Goal: Transaction & Acquisition: Purchase product/service

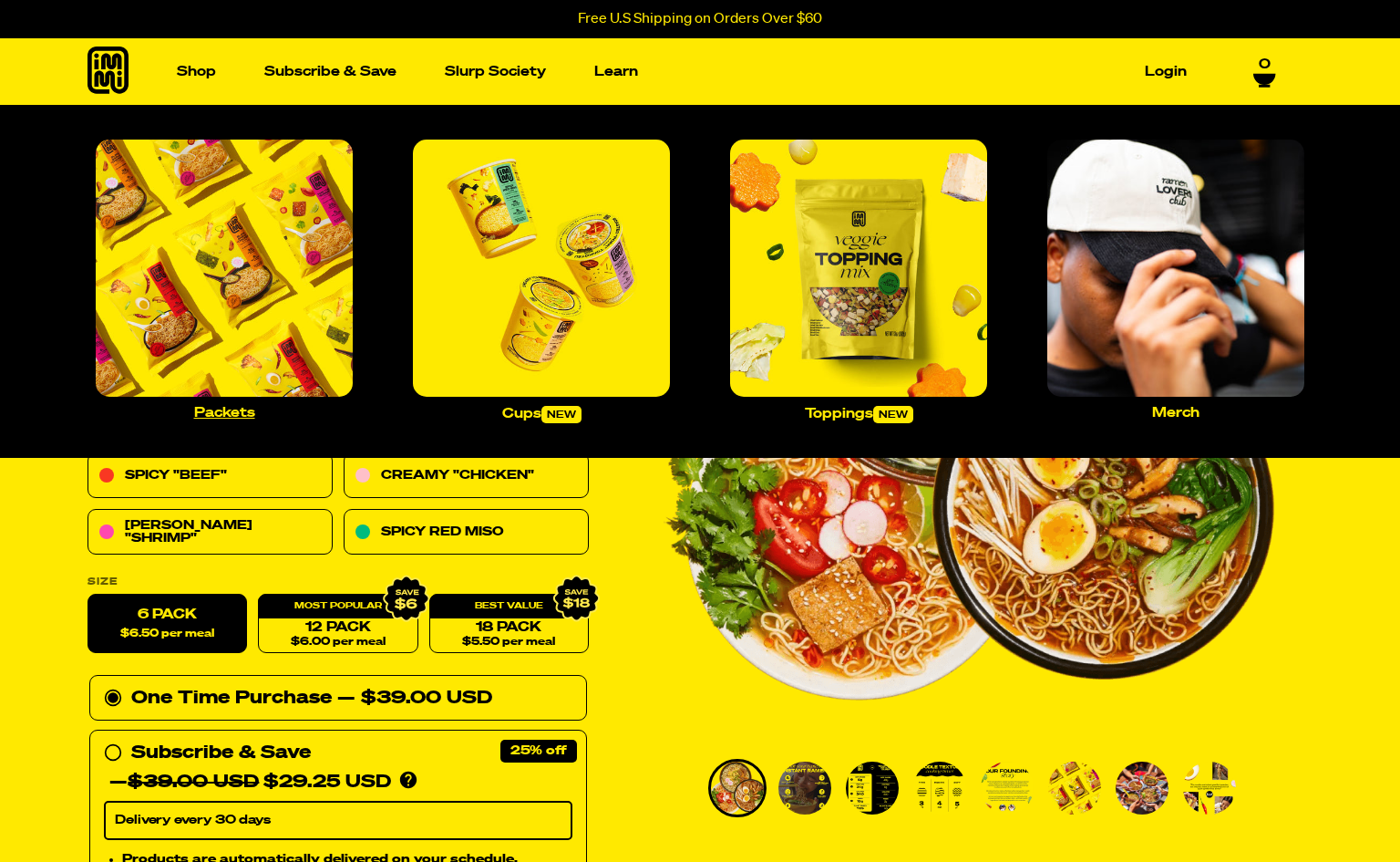
click at [240, 334] on img "Main navigation" at bounding box center [224, 267] width 257 height 257
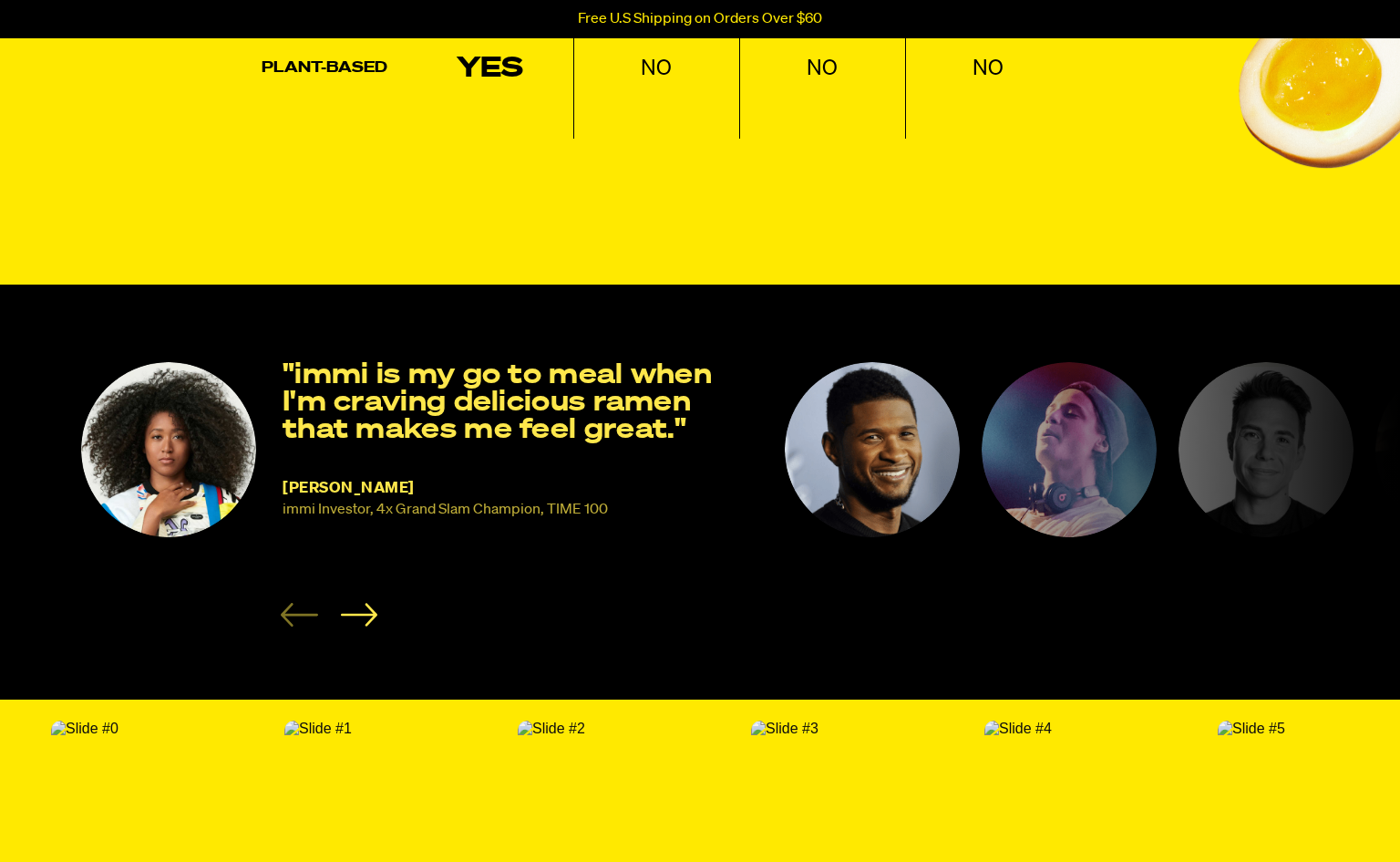
scroll to position [2622, 0]
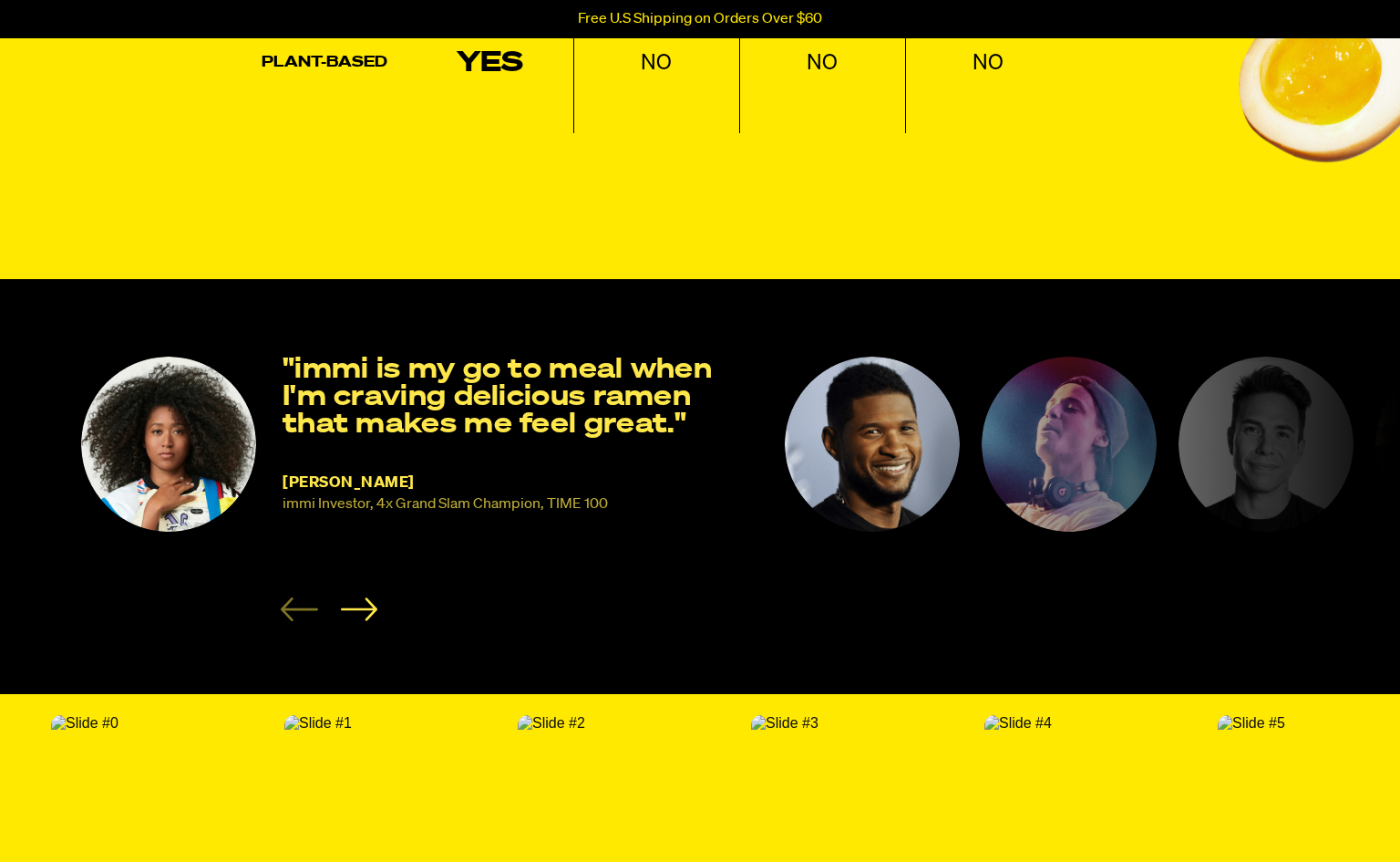
click at [871, 453] on img "2 of 8" at bounding box center [872, 443] width 175 height 175
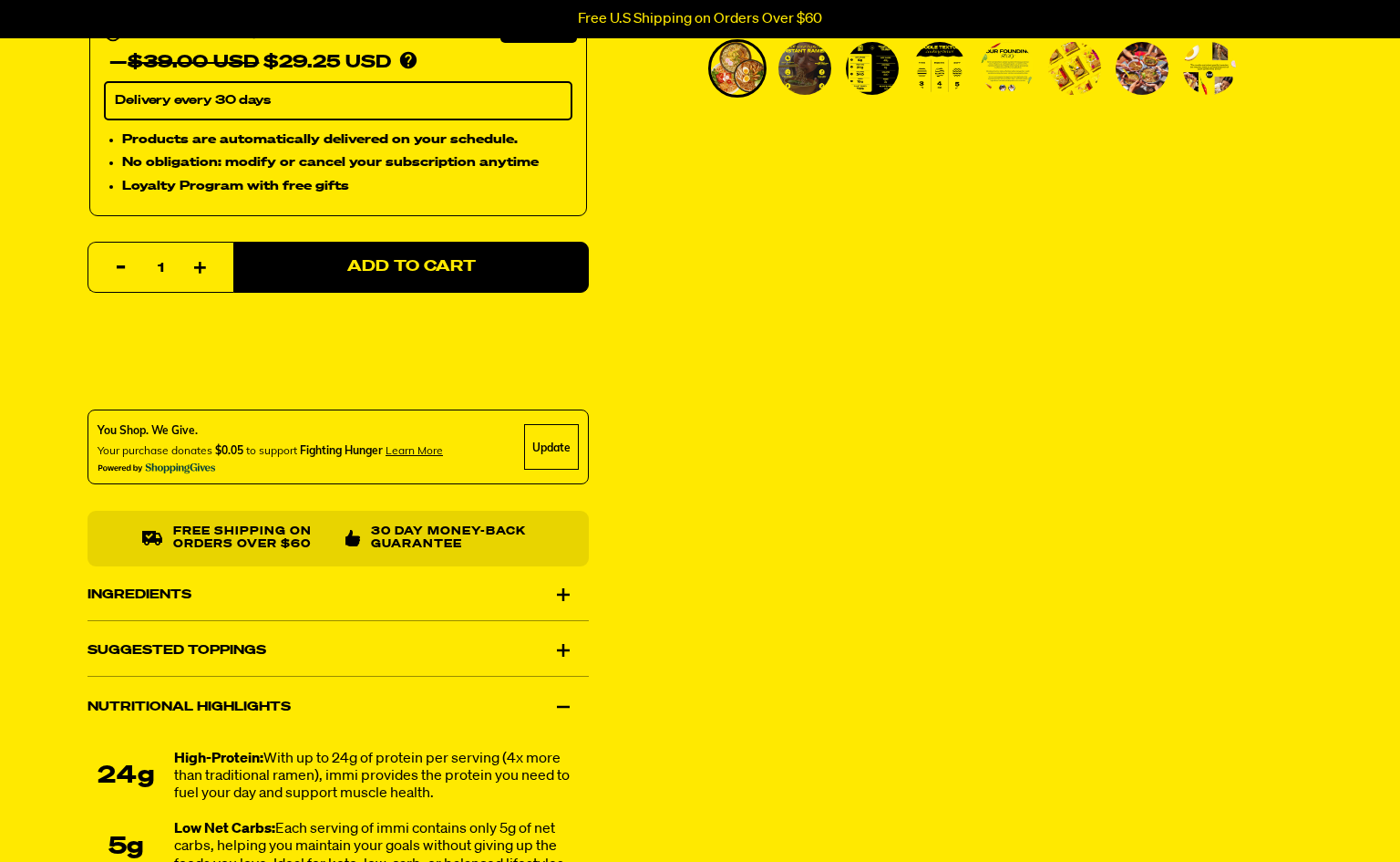
scroll to position [0, 0]
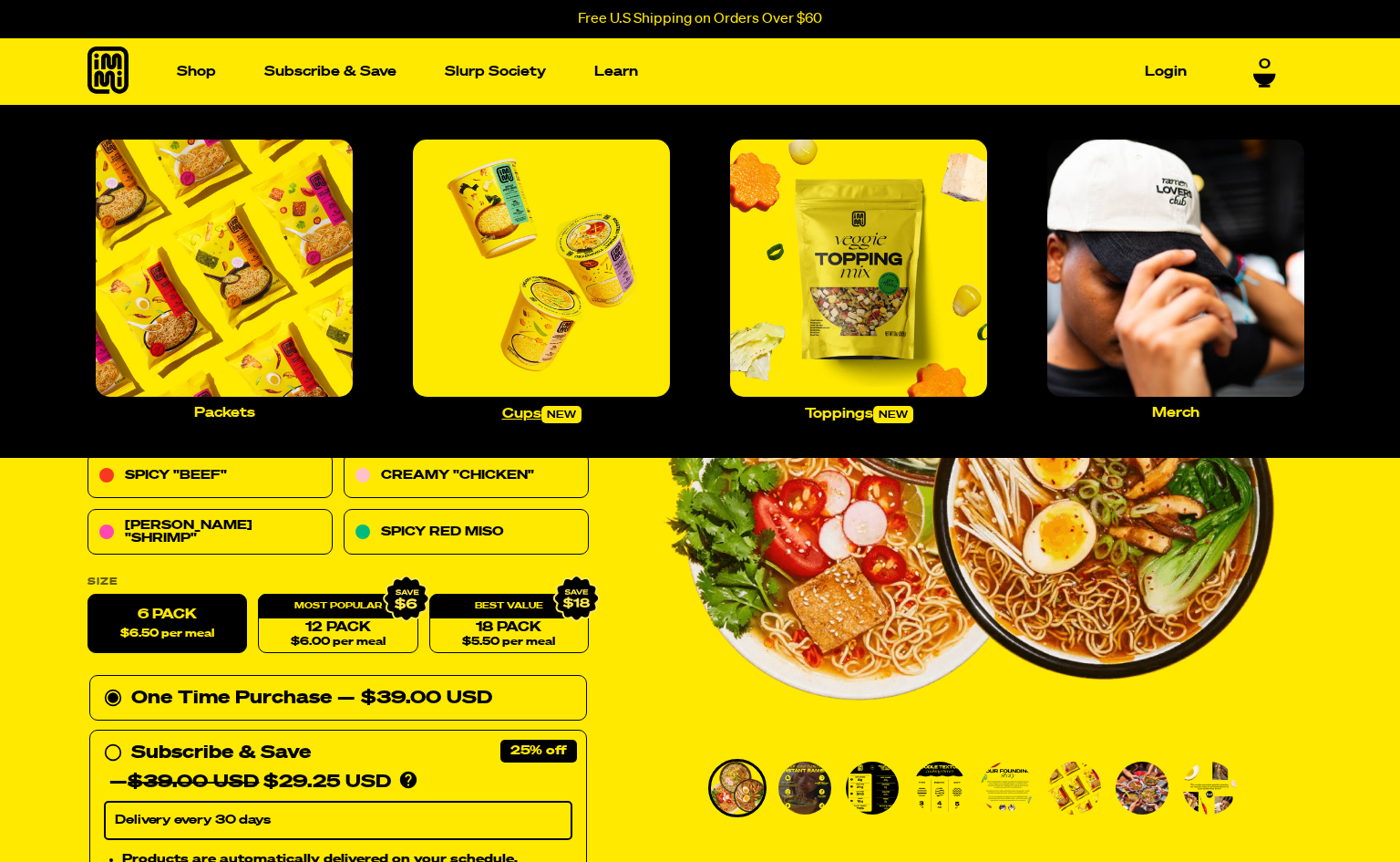
click at [491, 249] on img "Main navigation" at bounding box center [541, 267] width 257 height 257
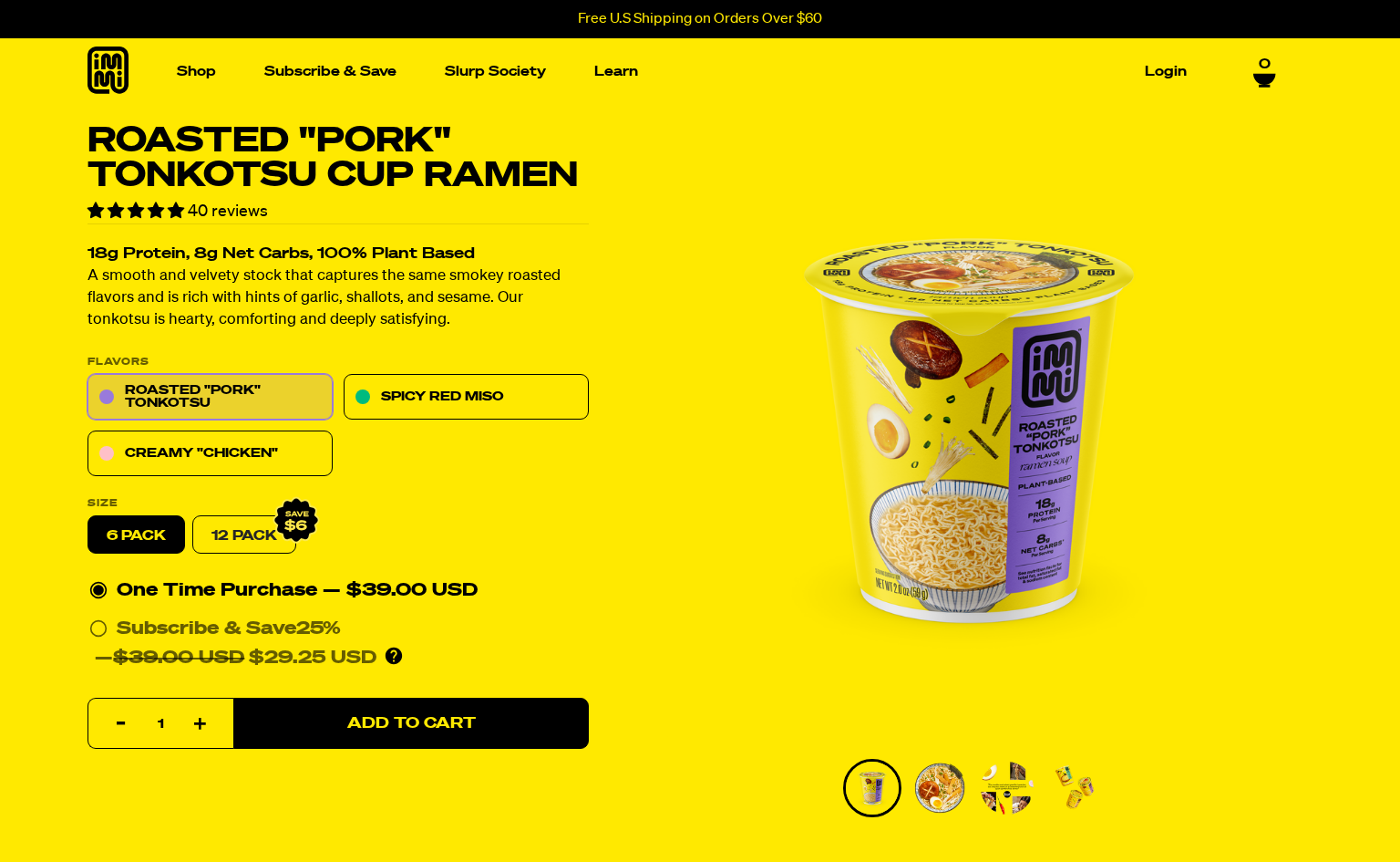
click at [256, 531] on link "12 Pack" at bounding box center [244, 535] width 103 height 38
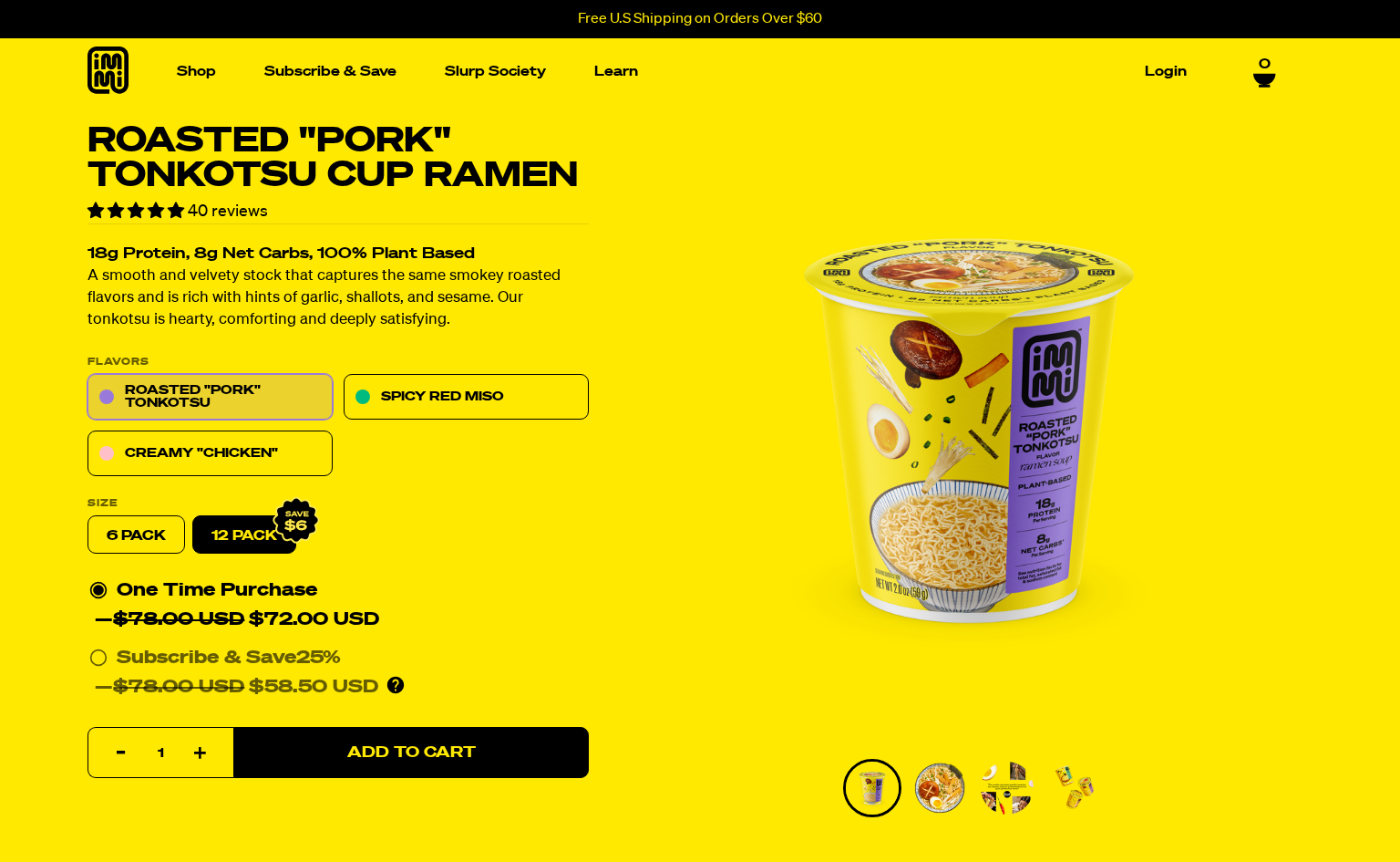
click at [141, 533] on label "6 pack" at bounding box center [136, 535] width 98 height 38
click at [89, 517] on input "6 pack" at bounding box center [88, 516] width 1 height 1
radio input "true"
